Goal: Task Accomplishment & Management: Use online tool/utility

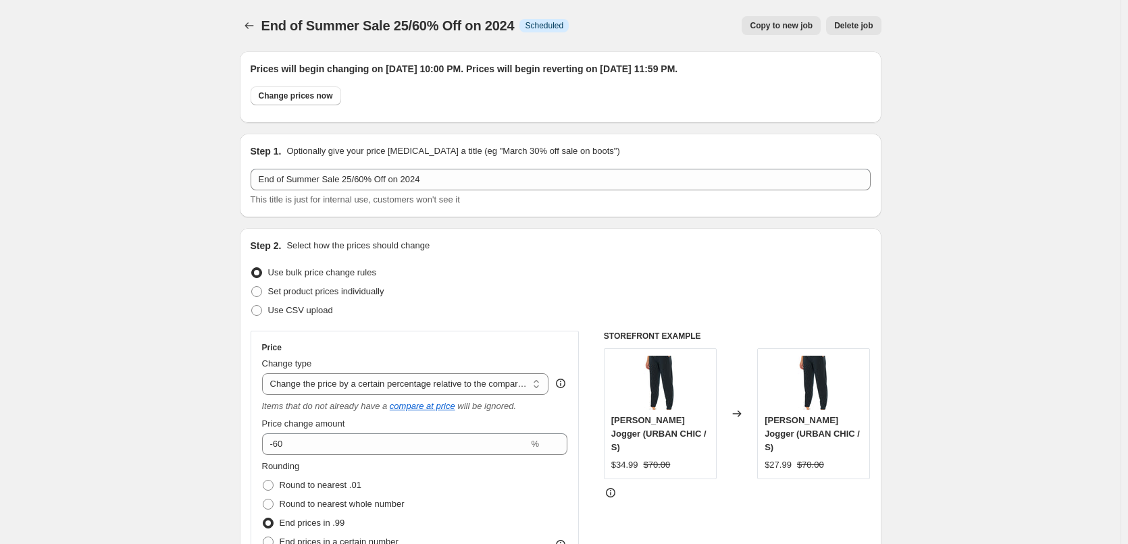
select select "pcap"
select select "no_change"
select select "tag"
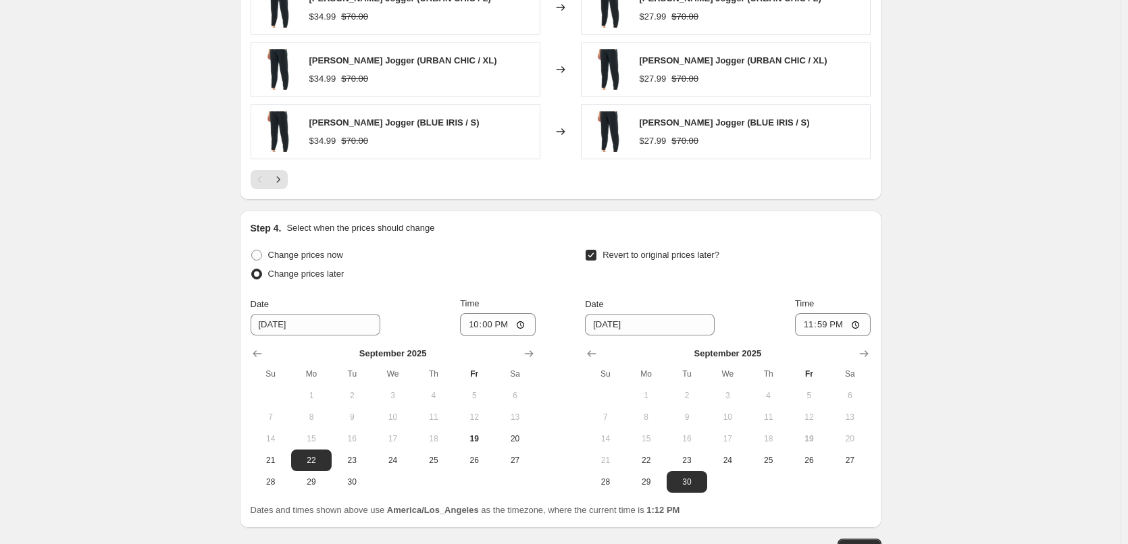
scroll to position [1283, 0]
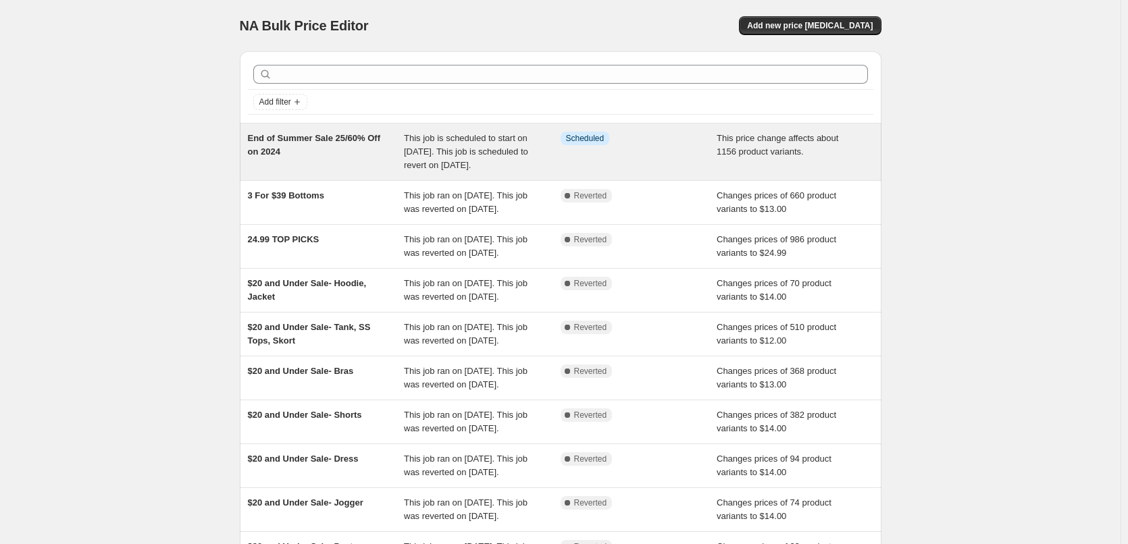
click at [438, 160] on span "This job is scheduled to start on [DATE]. This job is scheduled to revert on [D…" at bounding box center [466, 151] width 124 height 37
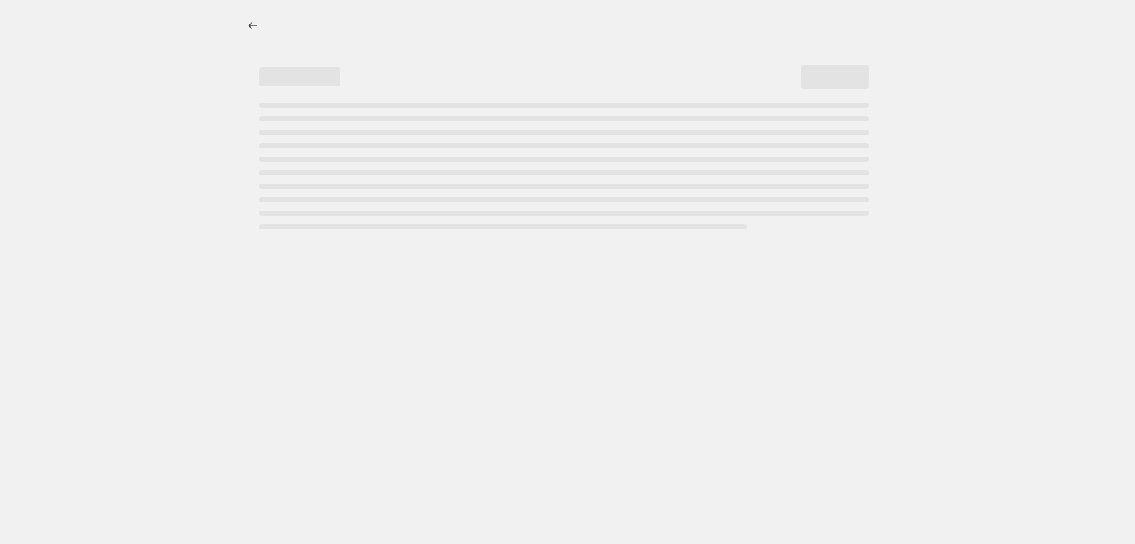
select select "pcap"
select select "no_change"
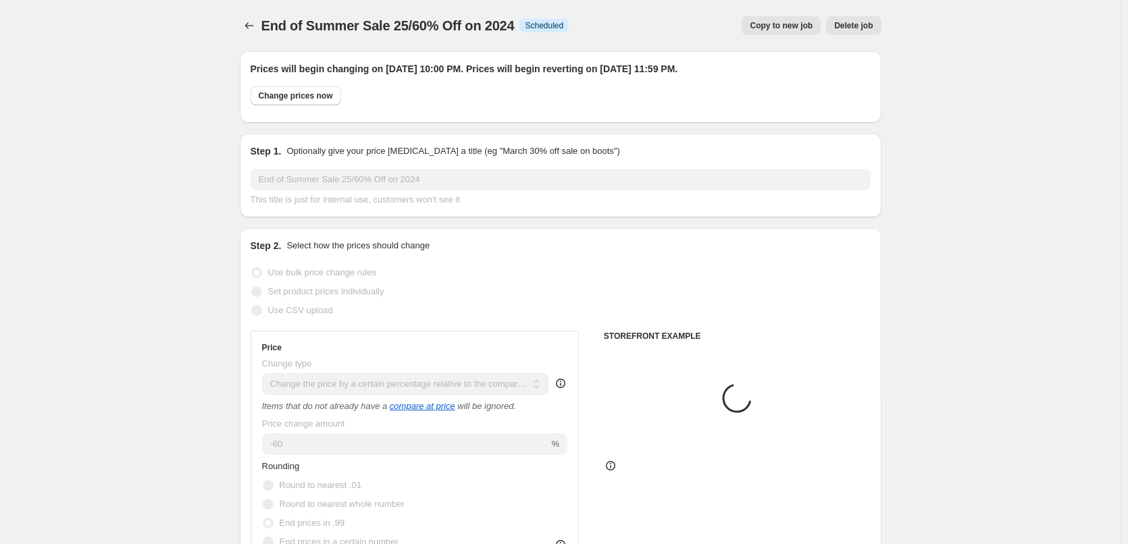
select select "tag"
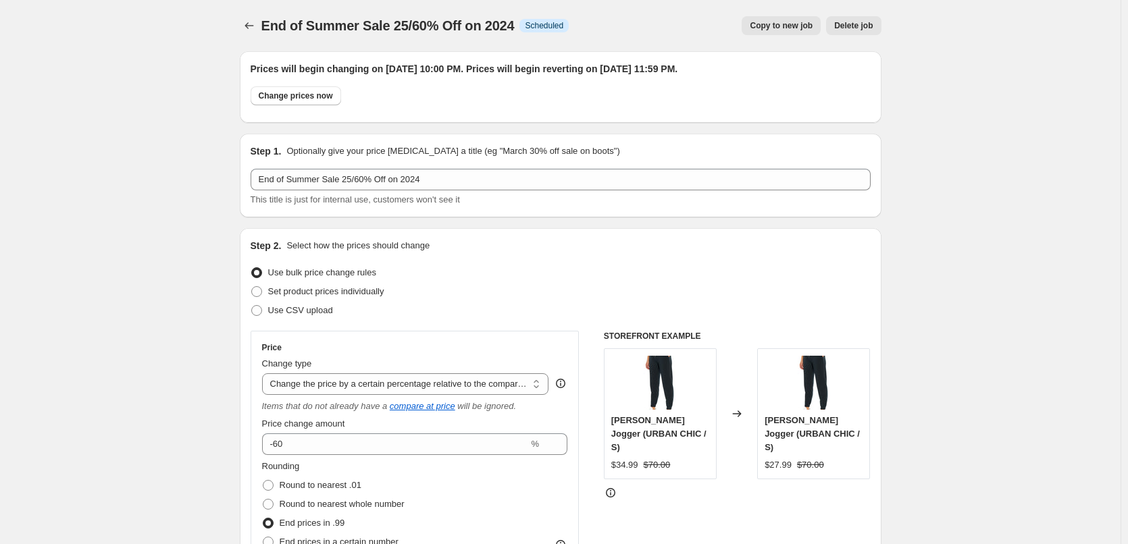
click at [766, 21] on span "Copy to new job" at bounding box center [781, 25] width 63 height 11
select select "pcap"
select select "no_change"
select select "tag"
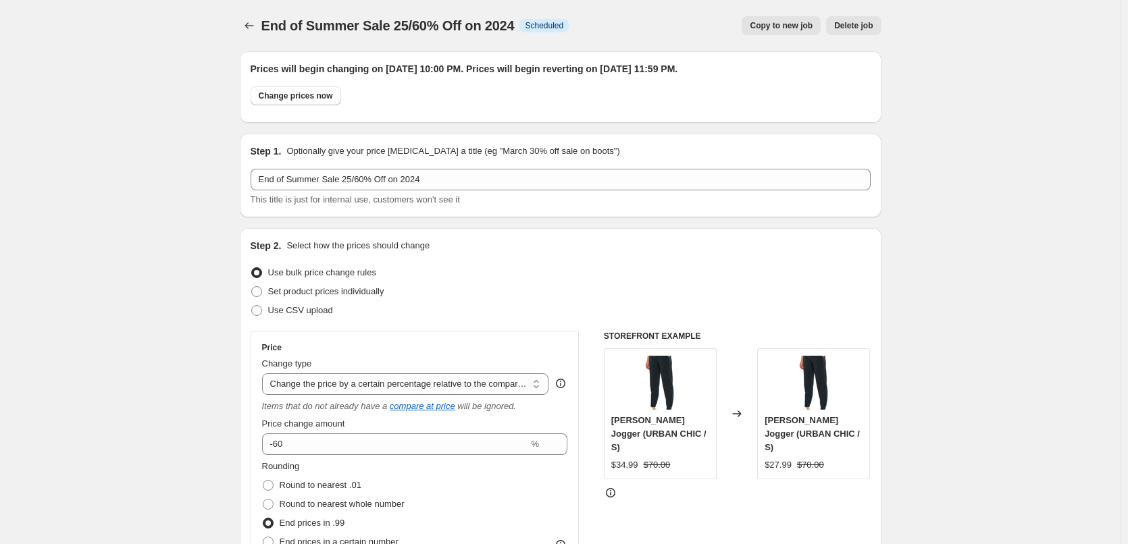
select select "tag"
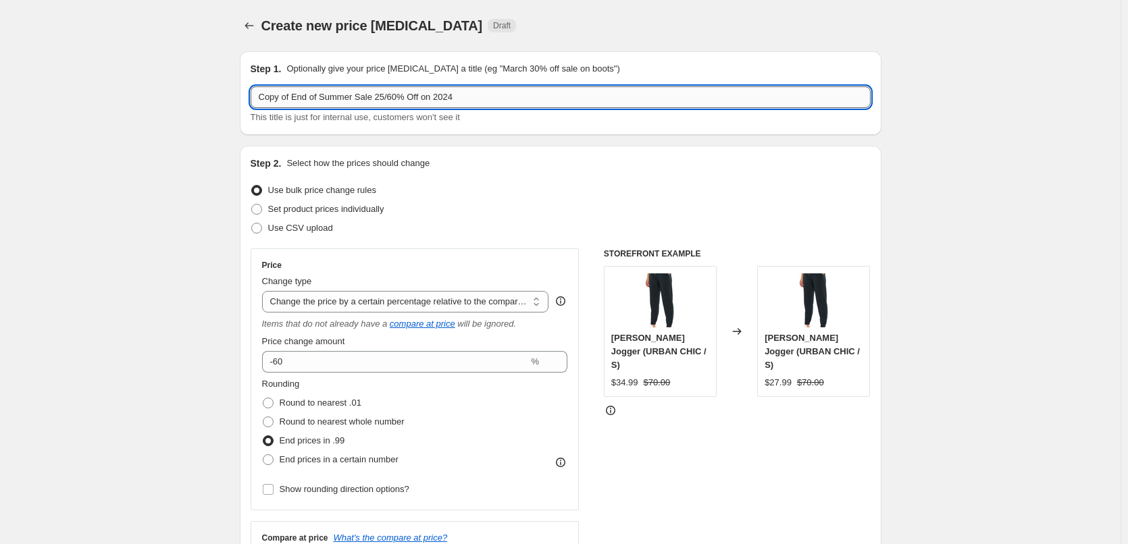
click at [293, 99] on input "Copy of End of Summer Sale 25/60% Off on 2024" at bounding box center [561, 97] width 620 height 22
click at [360, 96] on input "End of Summer Sale 25/60% Off on 2024" at bounding box center [561, 97] width 620 height 22
type input "End of Summer Sale 25/70% Off on 2023"
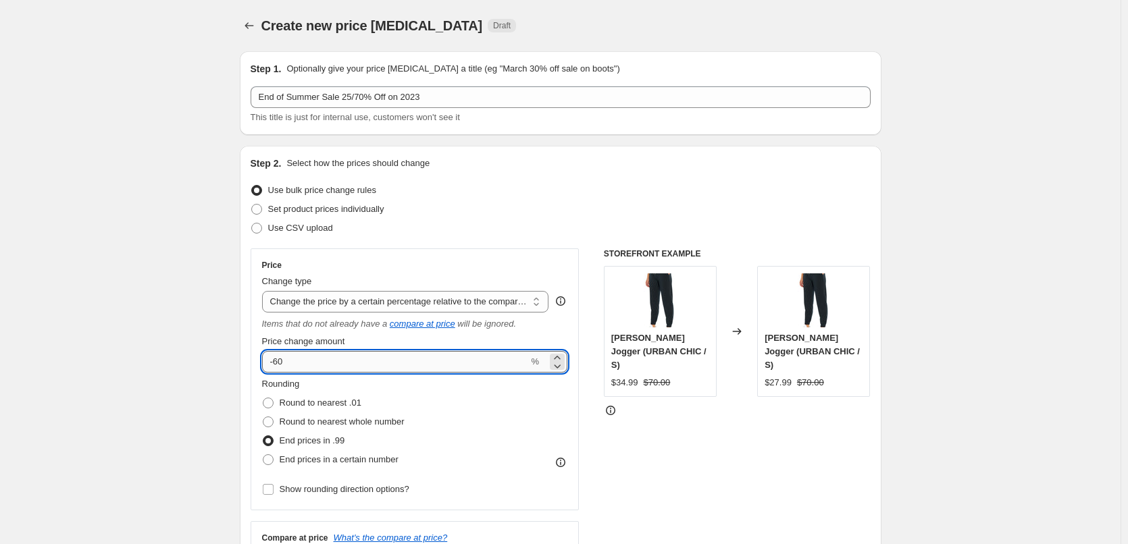
click at [283, 361] on input "-60" at bounding box center [395, 362] width 267 height 22
type input "-70"
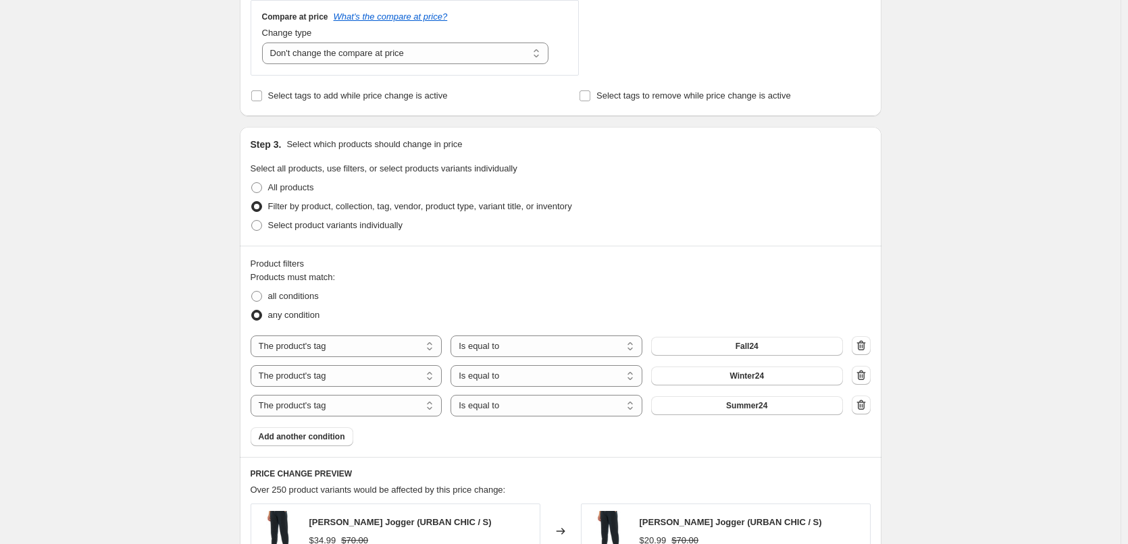
scroll to position [540, 0]
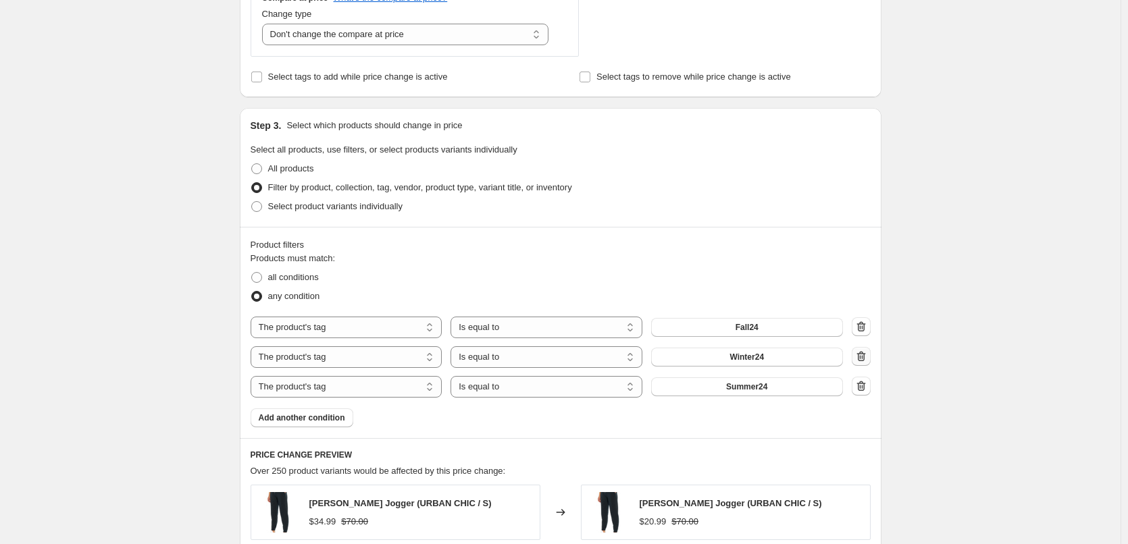
click at [865, 357] on icon "button" at bounding box center [860, 356] width 9 height 10
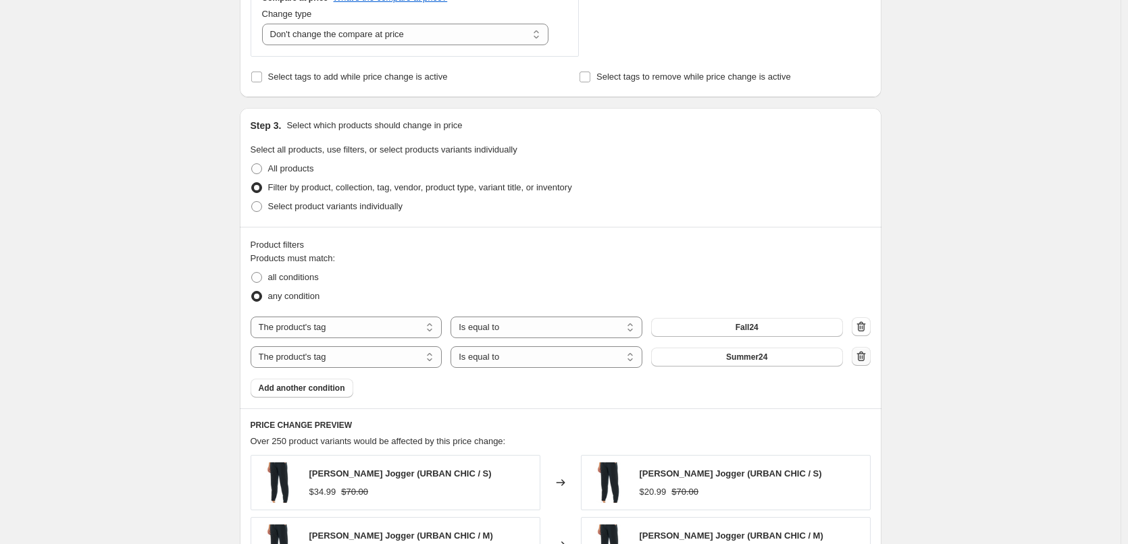
click at [865, 357] on icon "button" at bounding box center [860, 356] width 9 height 10
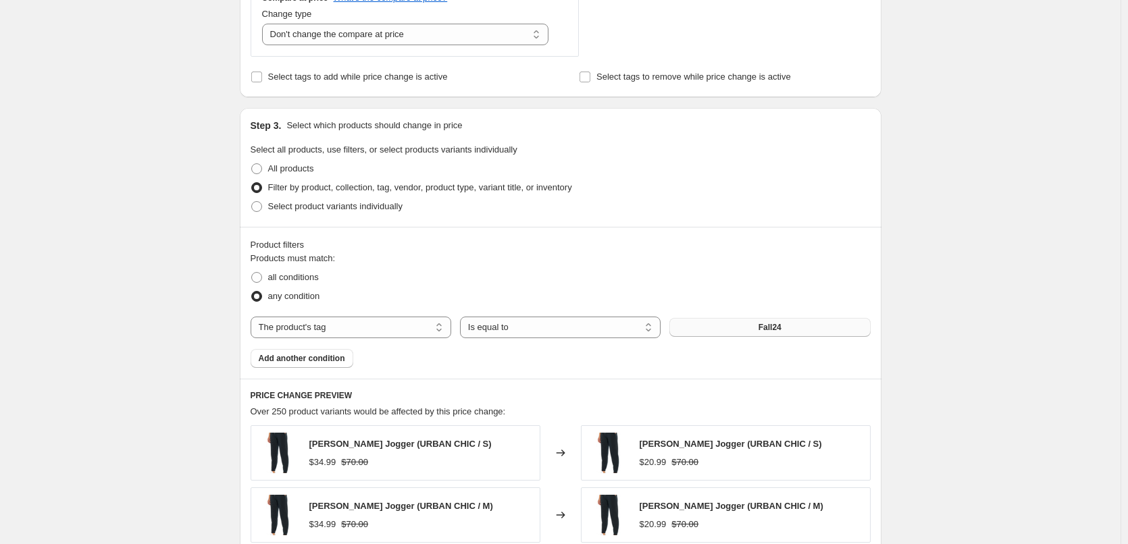
click at [735, 332] on button "Fall24" at bounding box center [769, 327] width 201 height 19
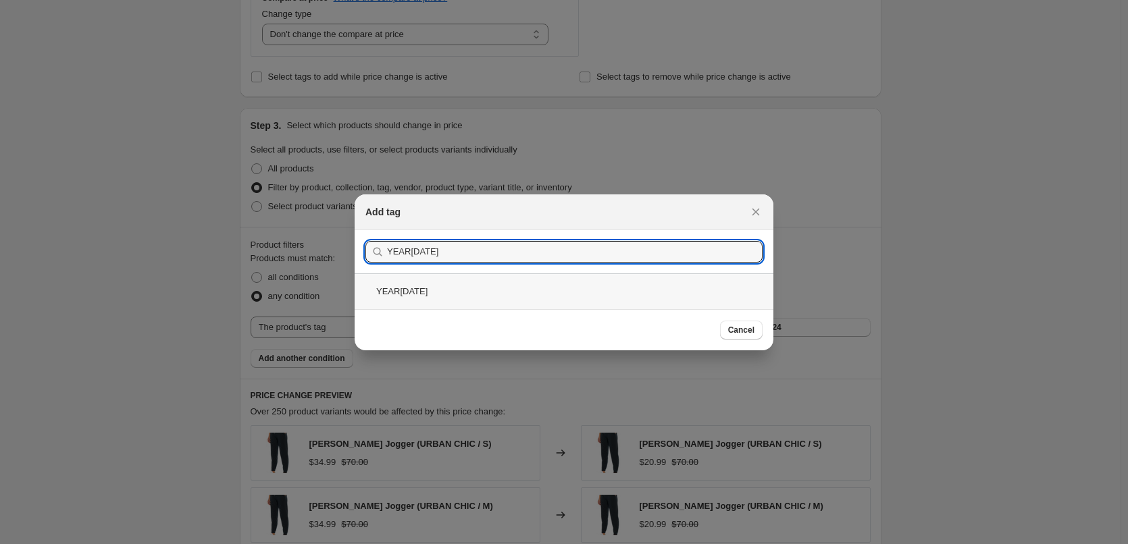
type input "YEAR[DATE]"
click at [401, 288] on div "YEAR[DATE]" at bounding box center [564, 292] width 419 height 36
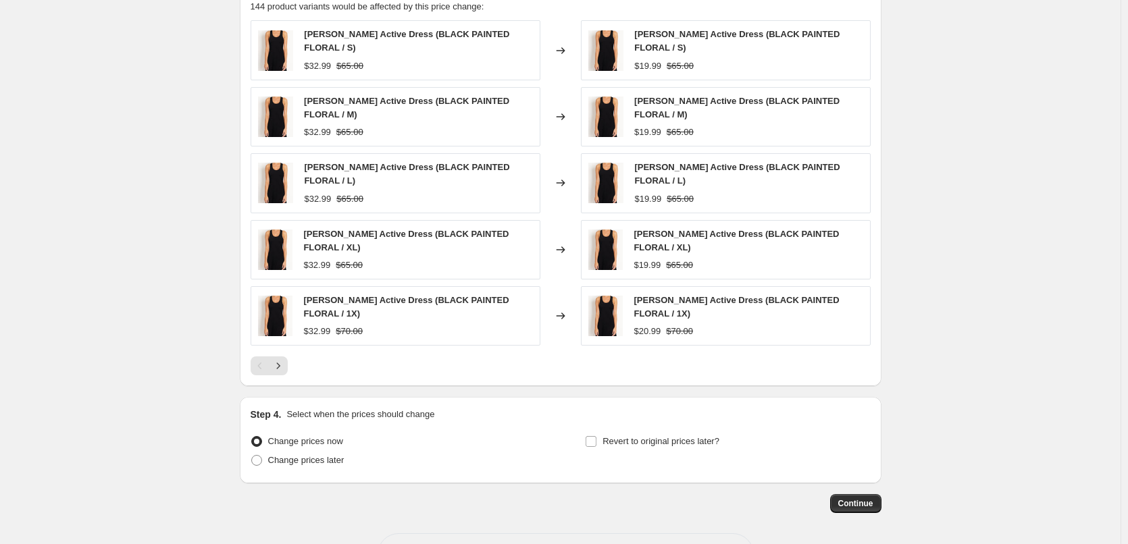
scroll to position [976, 0]
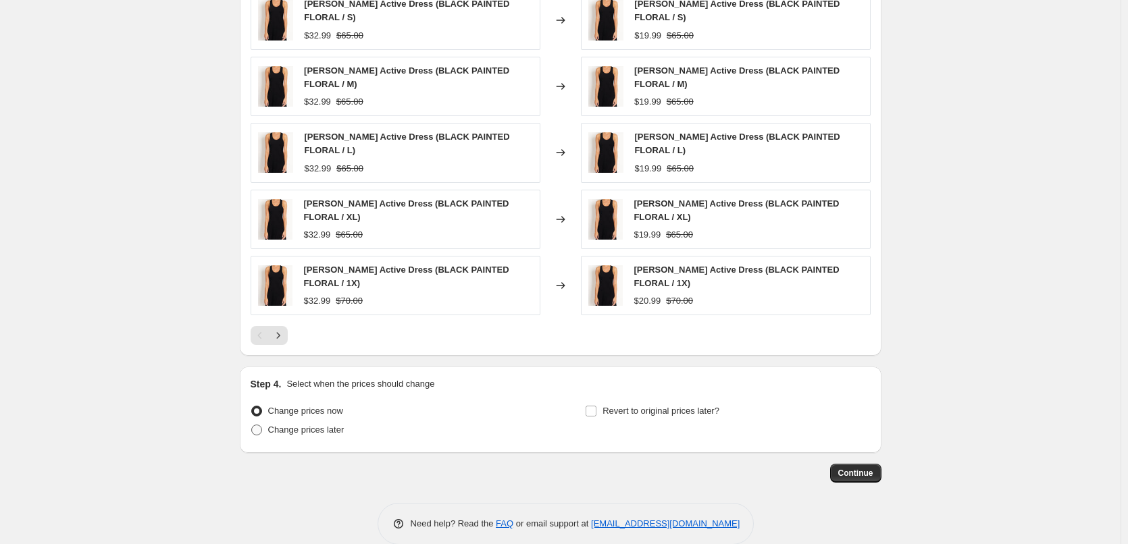
click at [261, 425] on span at bounding box center [256, 430] width 11 height 11
click at [252, 425] on input "Change prices later" at bounding box center [251, 425] width 1 height 1
radio input "true"
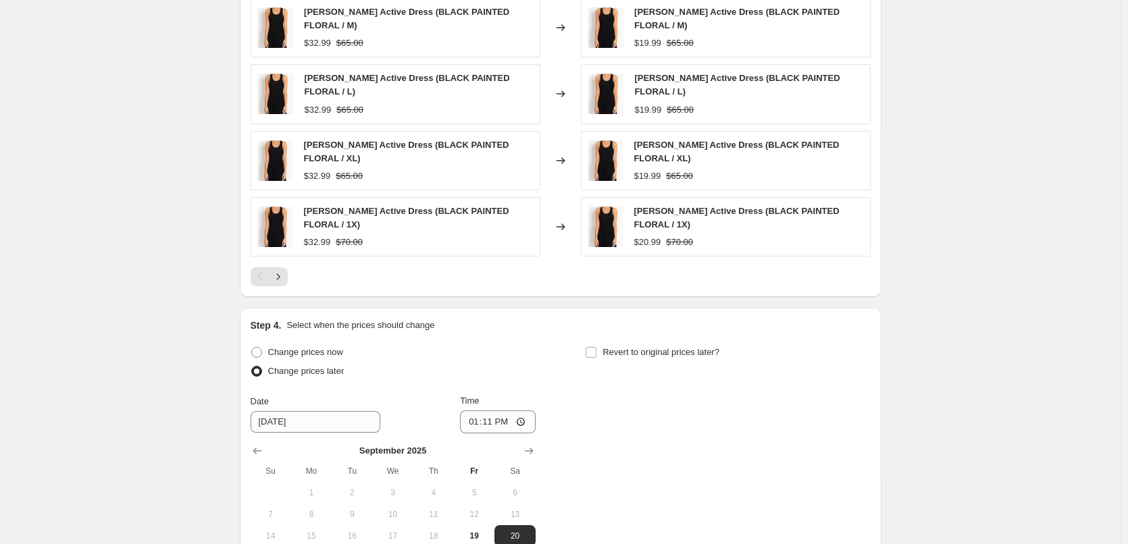
scroll to position [1111, 0]
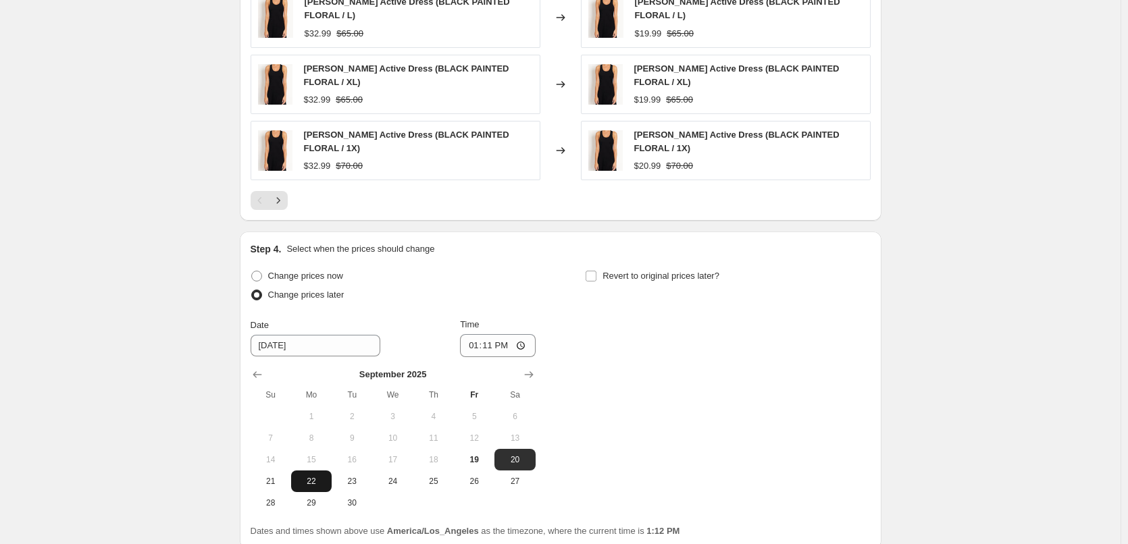
click at [322, 476] on span "22" at bounding box center [311, 481] width 30 height 11
type input "[DATE]"
click at [523, 334] on input "13:11" at bounding box center [498, 345] width 76 height 23
type input "22:00"
click at [595, 271] on input "Revert to original prices later?" at bounding box center [590, 276] width 11 height 11
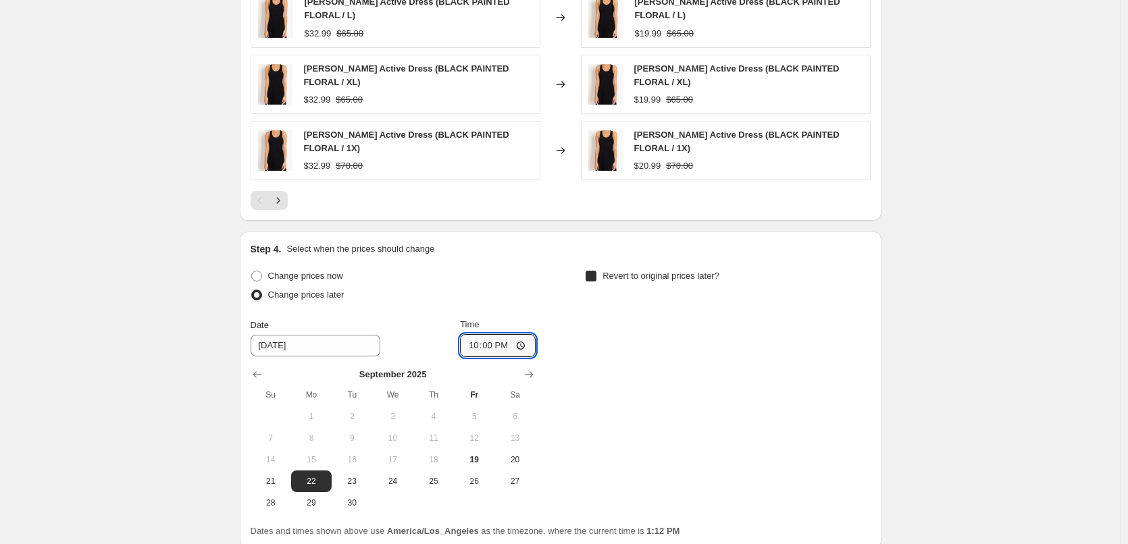
checkbox input "true"
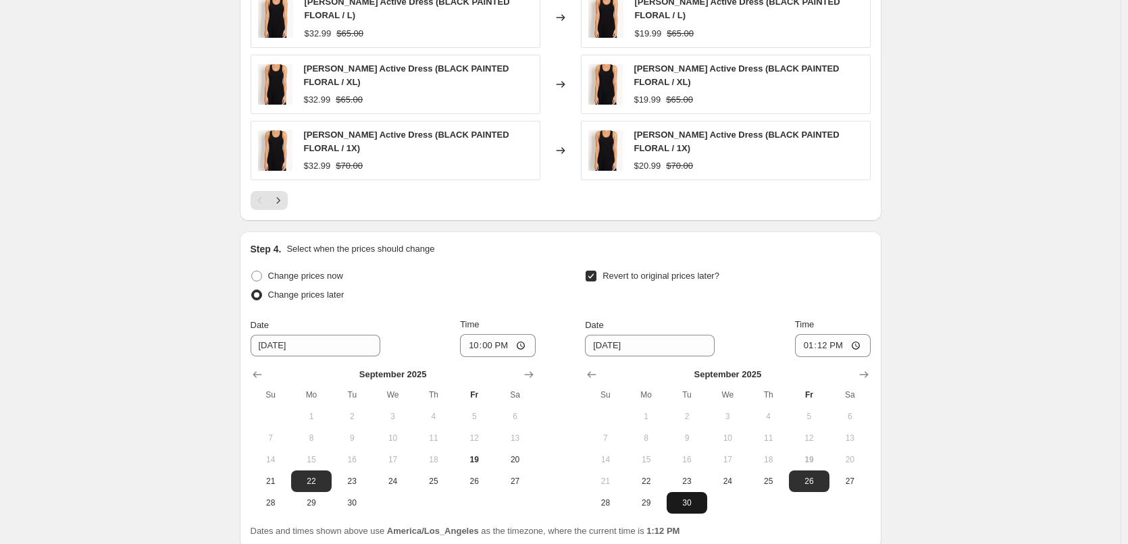
click at [702, 498] on span "30" at bounding box center [687, 503] width 30 height 11
type input "[DATE]"
click at [854, 334] on input "13:12" at bounding box center [833, 345] width 76 height 23
type input "23:59"
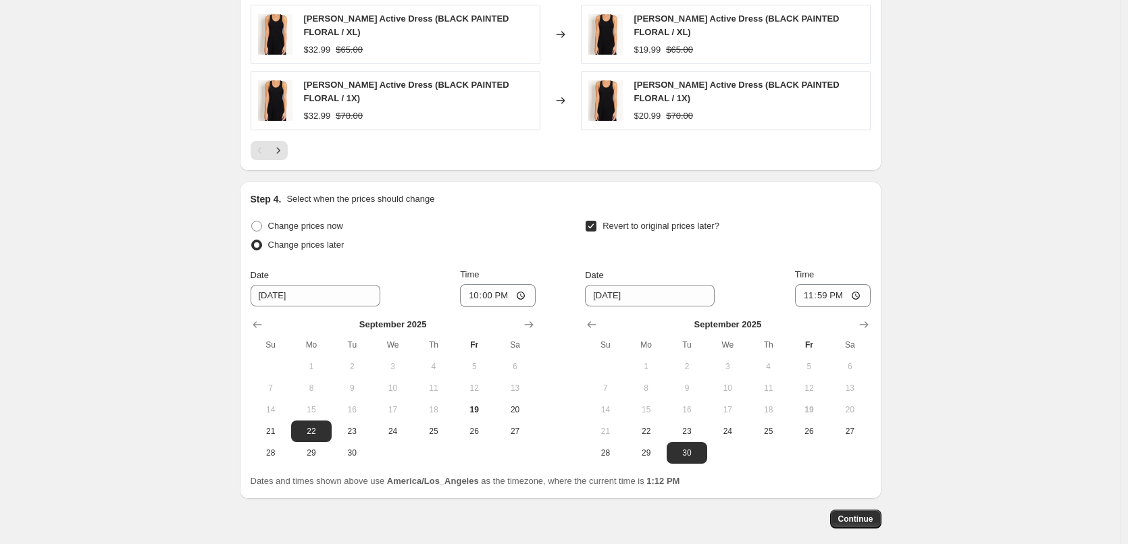
scroll to position [1207, 0]
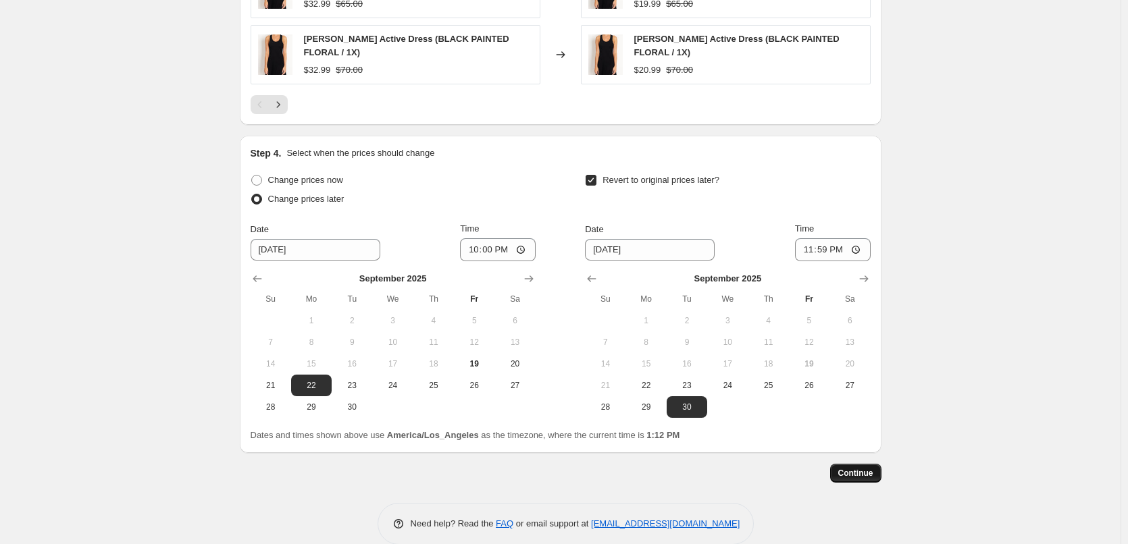
click at [860, 468] on span "Continue" at bounding box center [855, 473] width 35 height 11
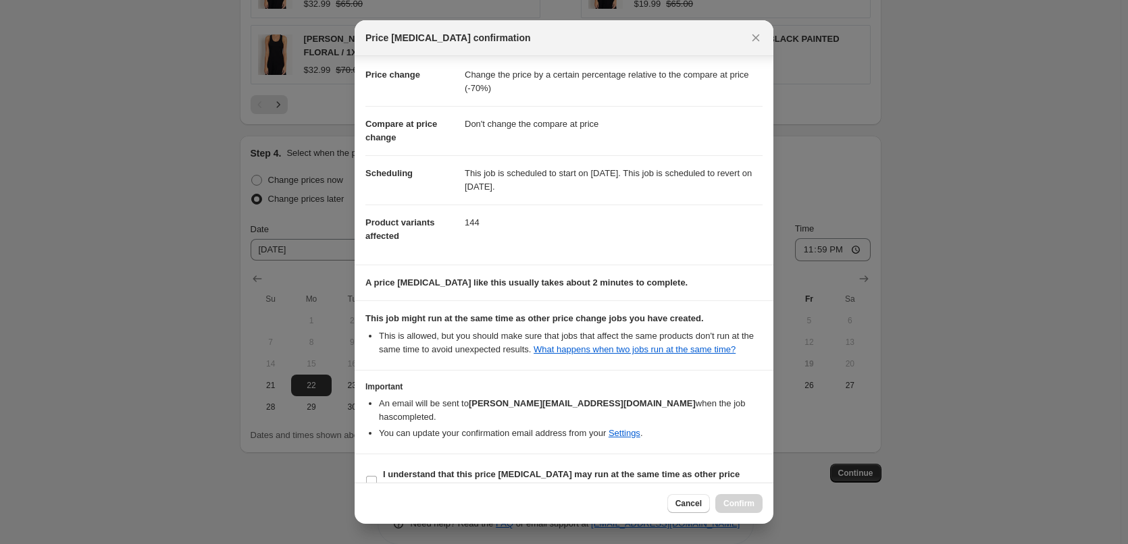
scroll to position [35, 0]
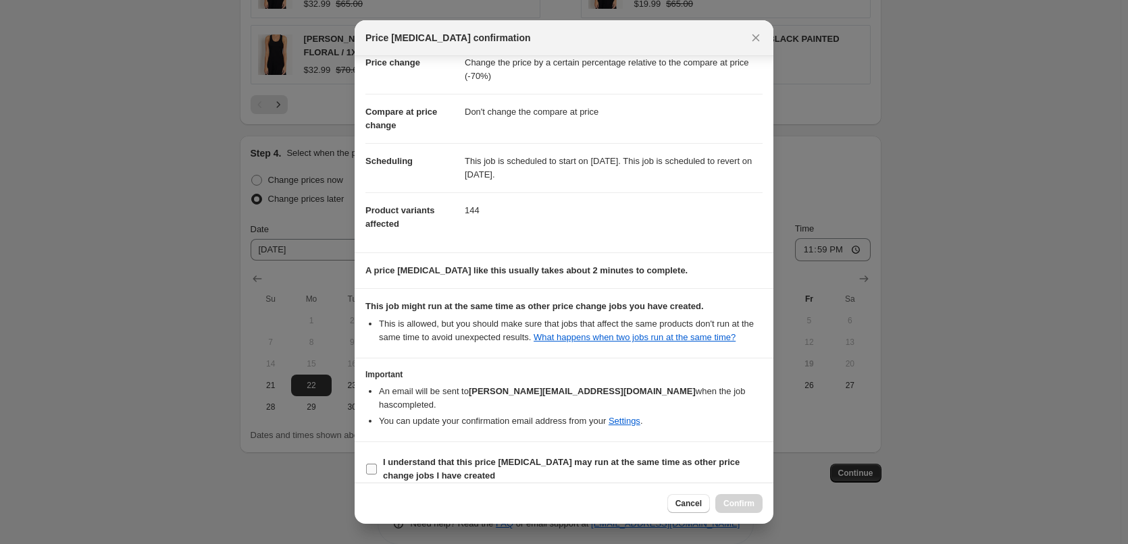
click at [372, 464] on input "I understand that this price [MEDICAL_DATA] may run at the same time as other p…" at bounding box center [371, 469] width 11 height 11
checkbox input "true"
click at [748, 500] on span "Confirm" at bounding box center [738, 503] width 31 height 11
